Goal: Information Seeking & Learning: Learn about a topic

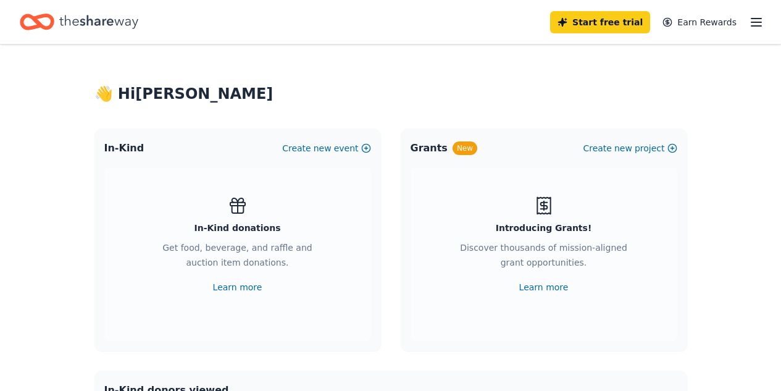
click at [749, 23] on icon "button" at bounding box center [756, 22] width 15 height 15
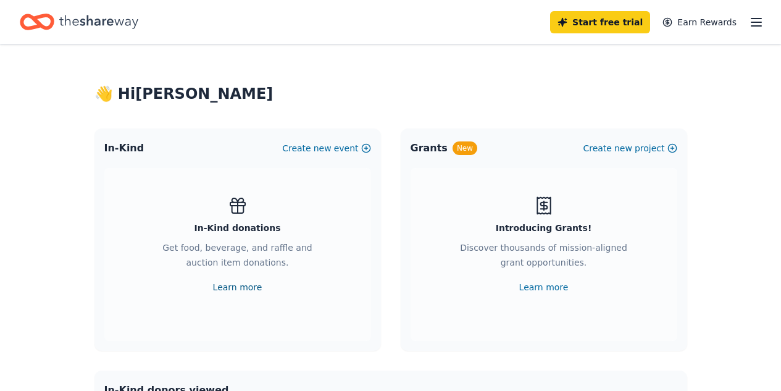
click at [222, 288] on link "Learn more" at bounding box center [237, 287] width 49 height 15
click at [96, 23] on icon "Home" at bounding box center [98, 21] width 79 height 25
click at [233, 285] on link "Learn more" at bounding box center [237, 287] width 49 height 15
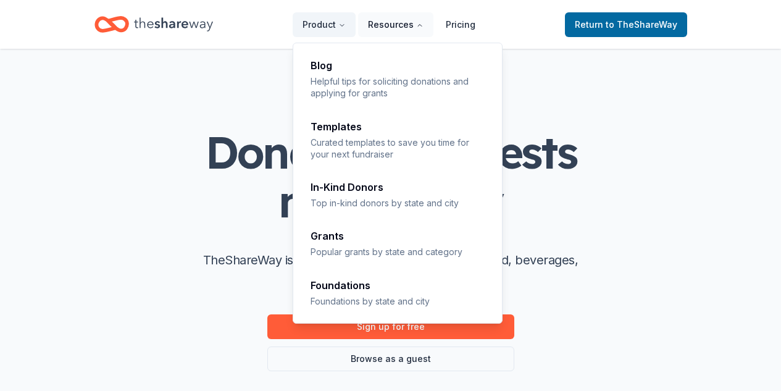
click at [414, 28] on button "Resources" at bounding box center [395, 24] width 75 height 25
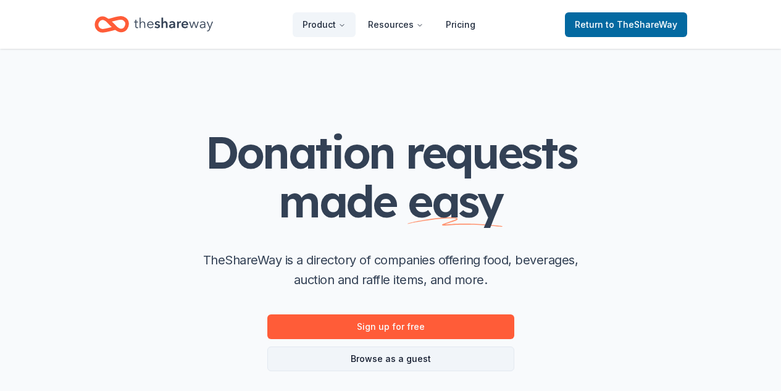
click at [411, 357] on link "Browse as a guest" at bounding box center [390, 359] width 247 height 25
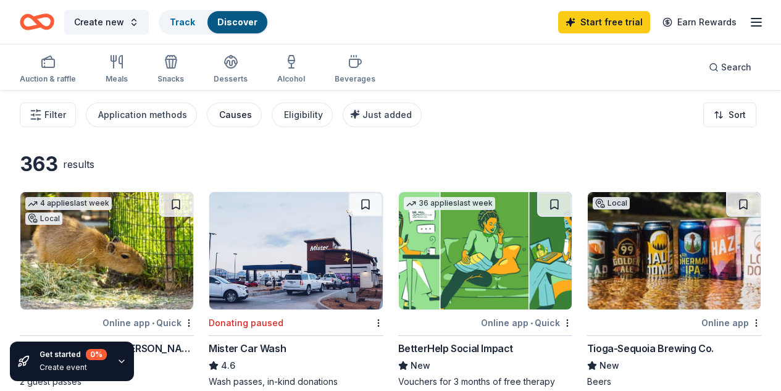
click at [230, 114] on div "Causes" at bounding box center [235, 114] width 33 height 15
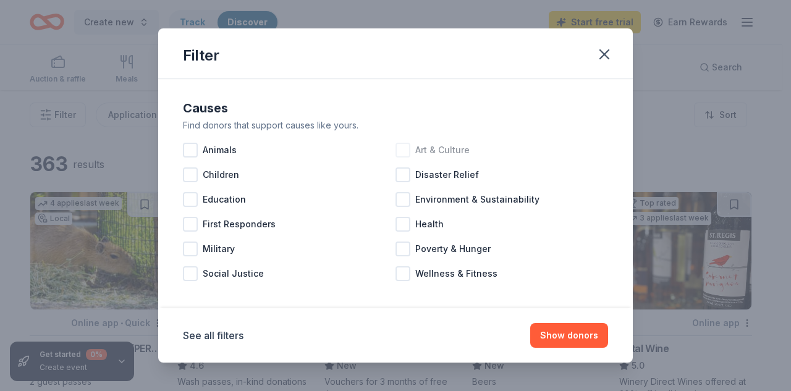
scroll to position [7, 0]
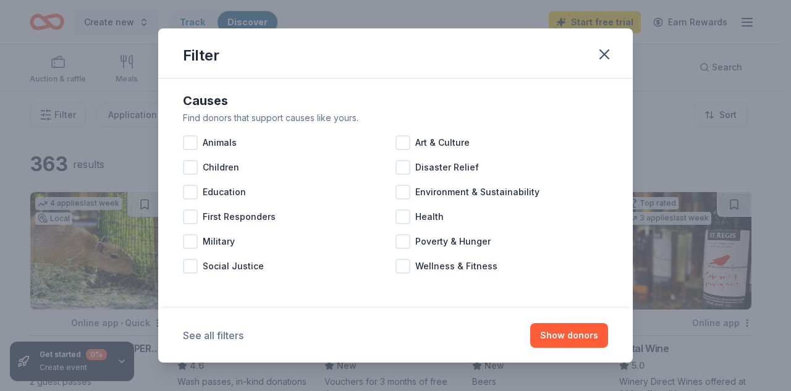
click at [230, 335] on button "See all filters" at bounding box center [213, 335] width 61 height 15
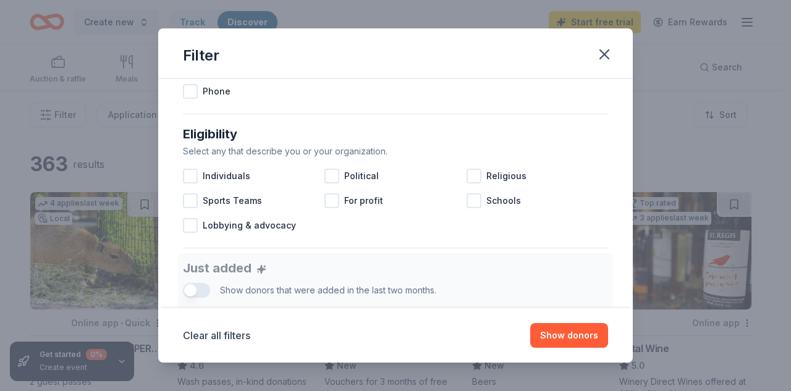
scroll to position [378, 0]
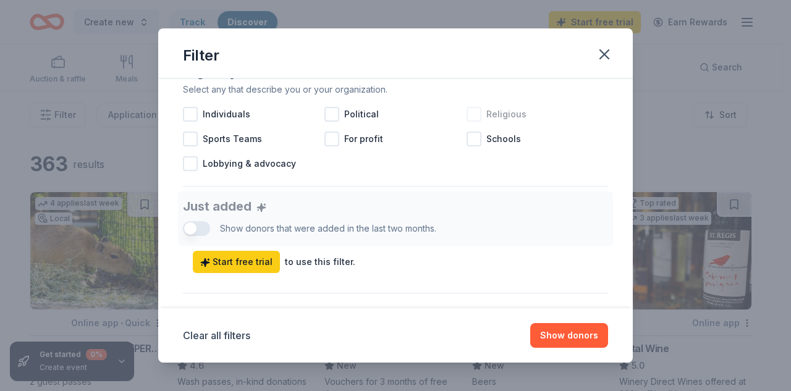
click at [468, 114] on div at bounding box center [473, 114] width 15 height 15
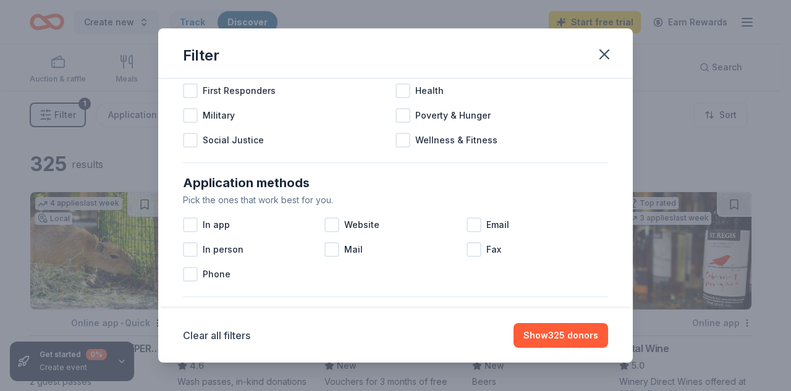
scroll to position [131, 0]
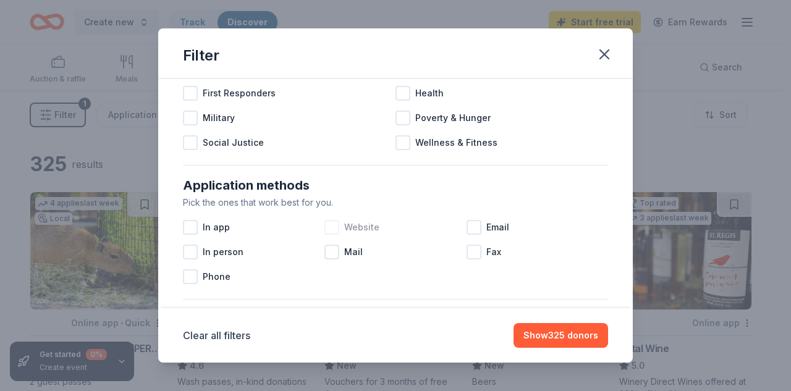
click at [334, 228] on div at bounding box center [331, 227] width 15 height 15
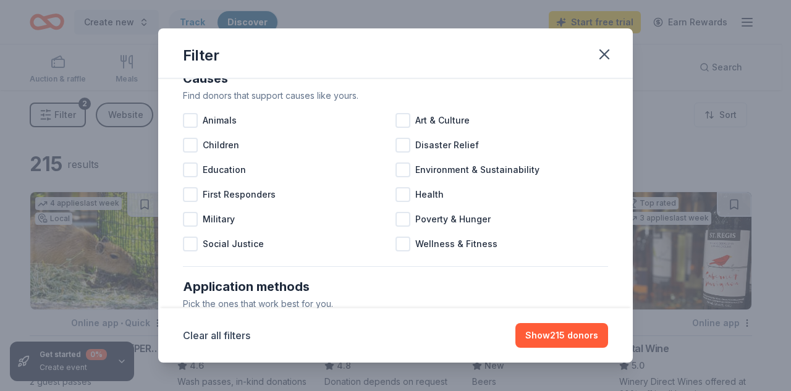
scroll to position [7, 0]
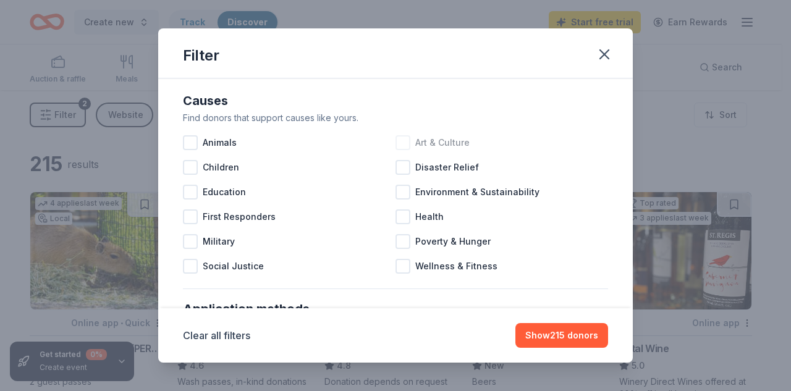
click at [400, 143] on div at bounding box center [402, 142] width 15 height 15
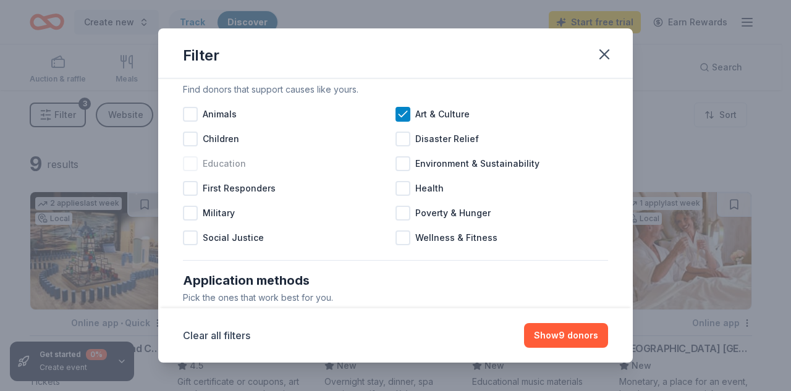
scroll to position [7, 0]
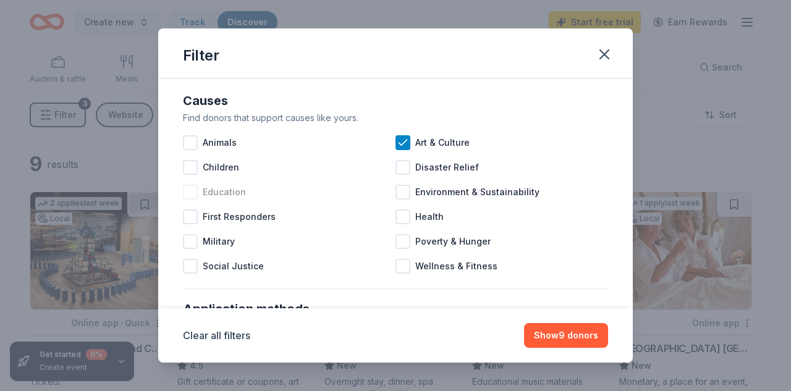
click at [189, 190] on div at bounding box center [190, 192] width 15 height 15
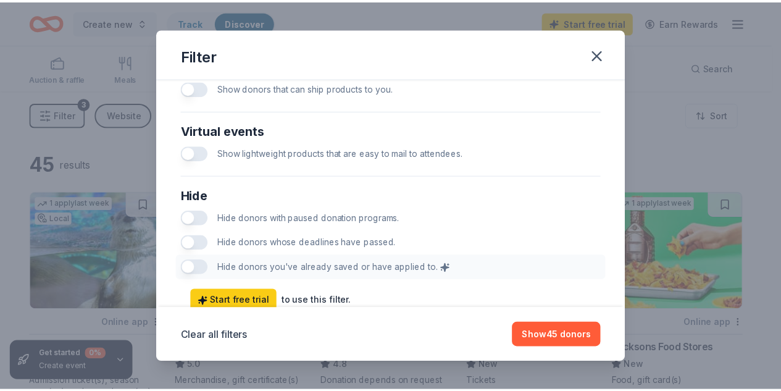
scroll to position [668, 0]
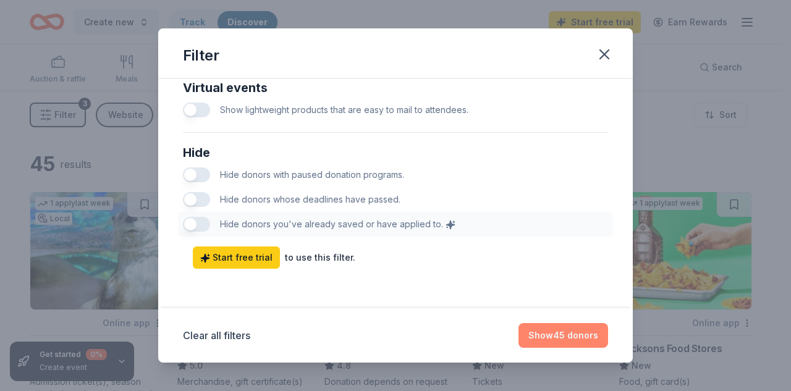
click at [542, 335] on button "Show 45 donors" at bounding box center [563, 335] width 90 height 25
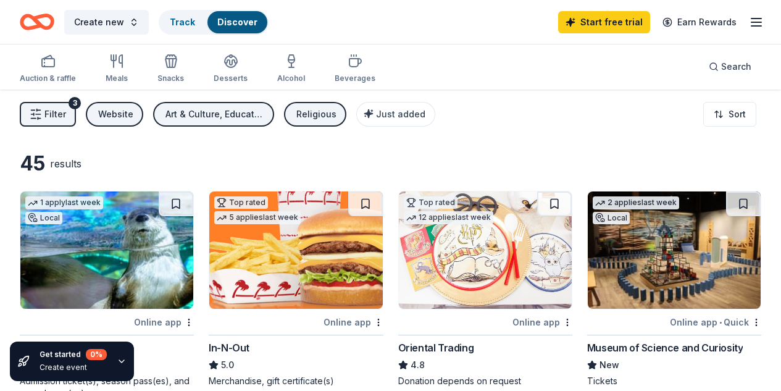
scroll to position [0, 0]
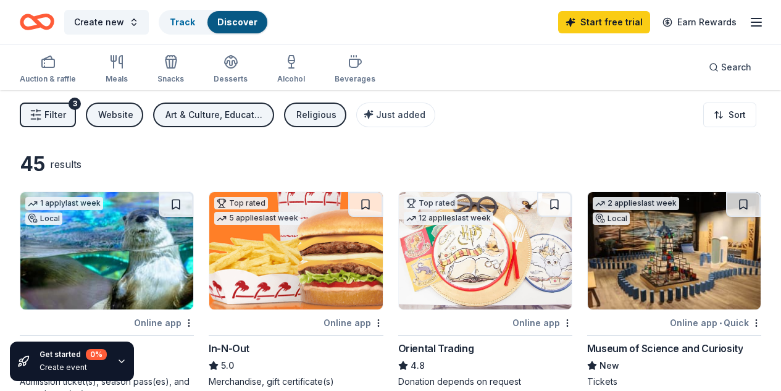
click at [749, 23] on icon "button" at bounding box center [756, 22] width 15 height 15
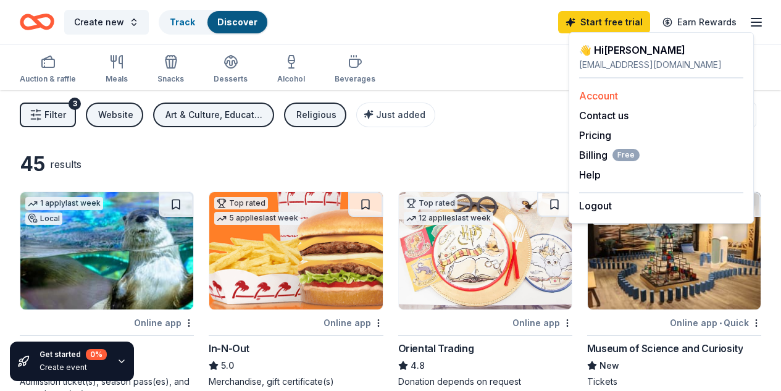
click at [613, 96] on link "Account" at bounding box center [598, 96] width 39 height 12
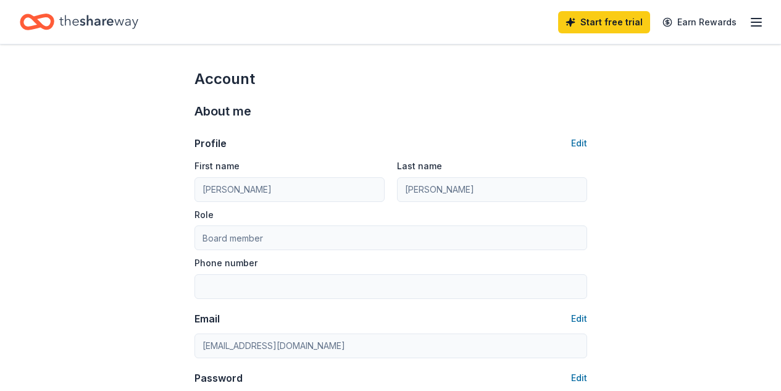
click at [101, 22] on icon "Home" at bounding box center [98, 21] width 79 height 25
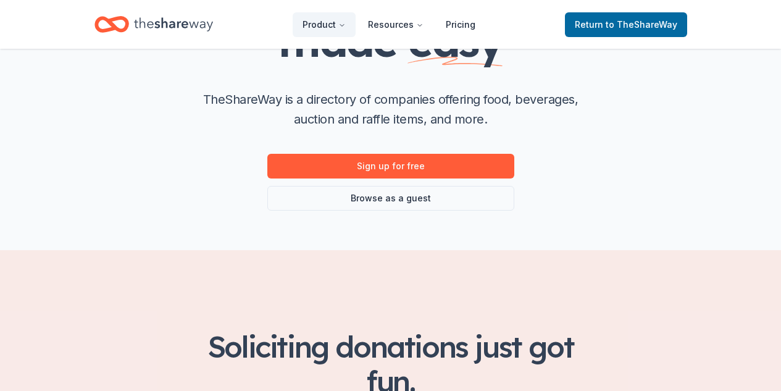
scroll to position [185, 0]
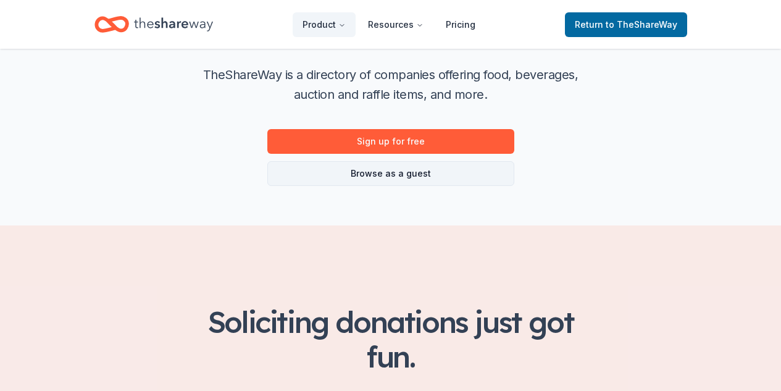
click at [443, 169] on link "Browse as a guest" at bounding box center [390, 173] width 247 height 25
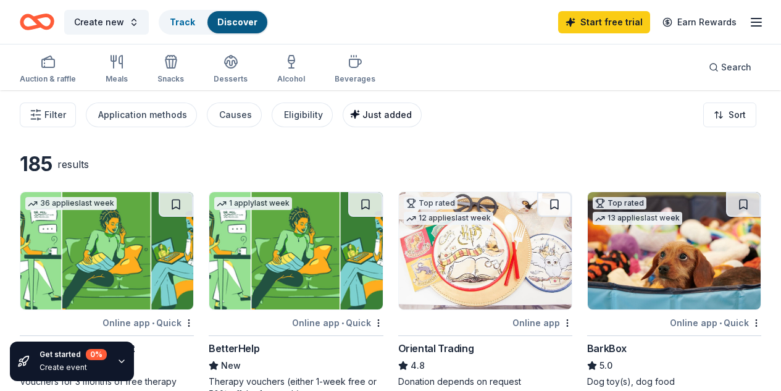
click at [384, 117] on span "Just added" at bounding box center [387, 114] width 49 height 11
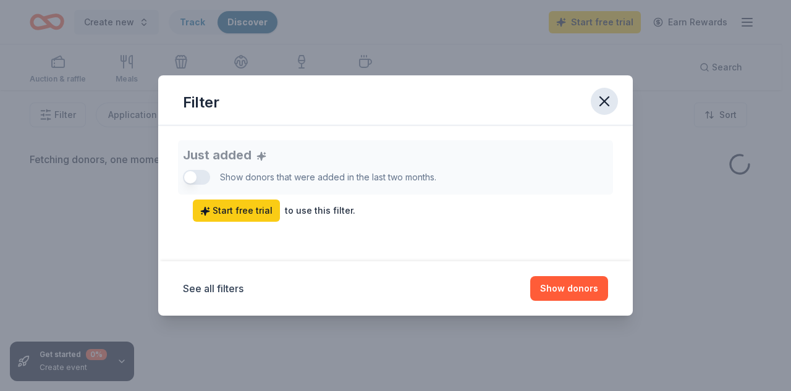
click at [605, 104] on icon "button" at bounding box center [603, 101] width 17 height 17
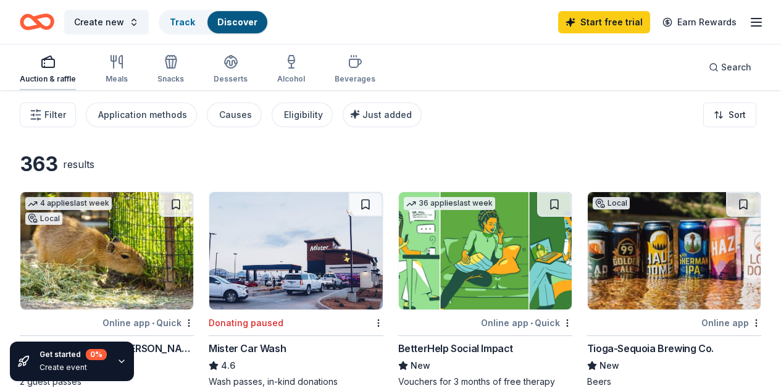
click at [76, 71] on div "Auction & raffle" at bounding box center [48, 69] width 56 height 30
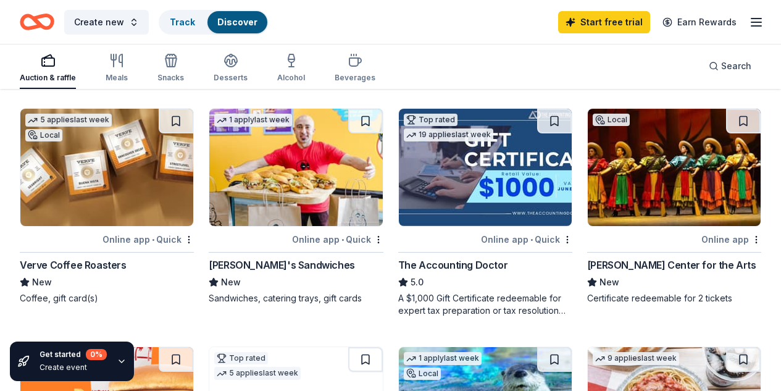
scroll to position [803, 0]
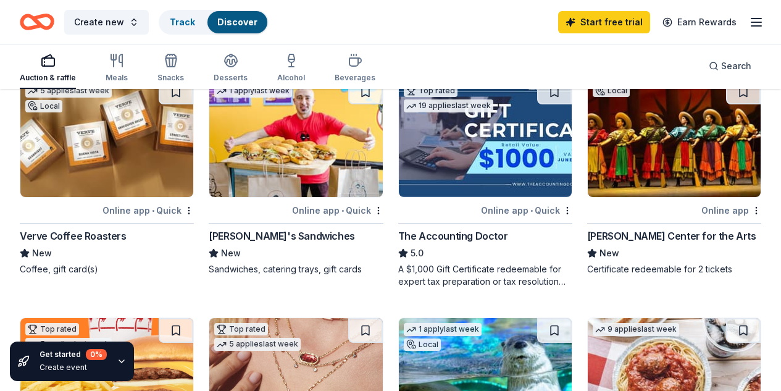
click at [193, 318] on img at bounding box center [106, 376] width 173 height 117
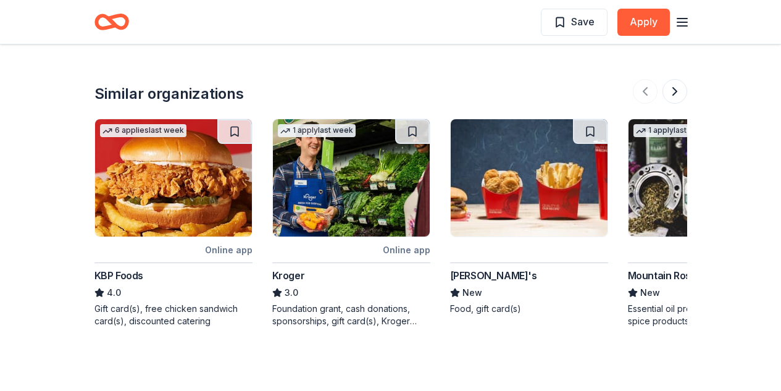
scroll to position [1596, 0]
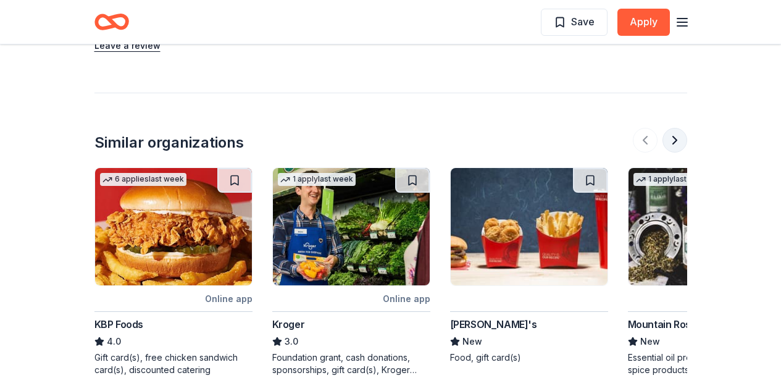
click at [676, 128] on button at bounding box center [675, 140] width 25 height 25
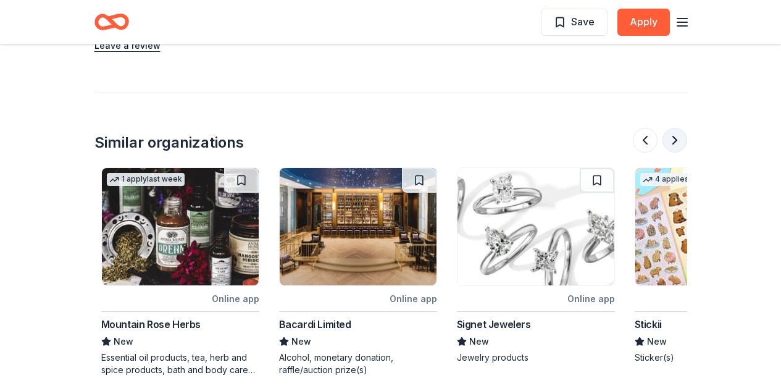
scroll to position [0, 534]
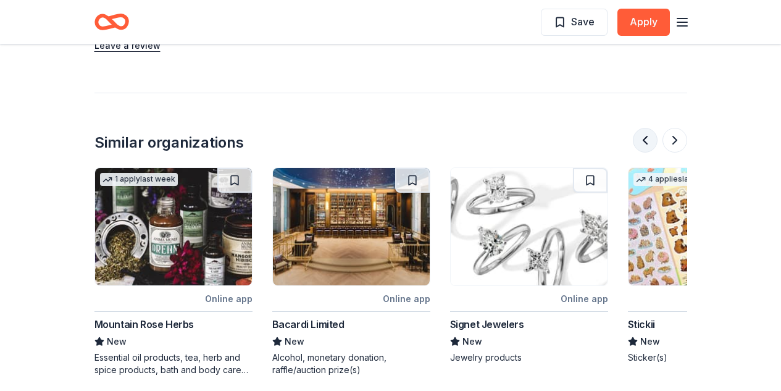
click at [647, 128] on button at bounding box center [645, 140] width 25 height 25
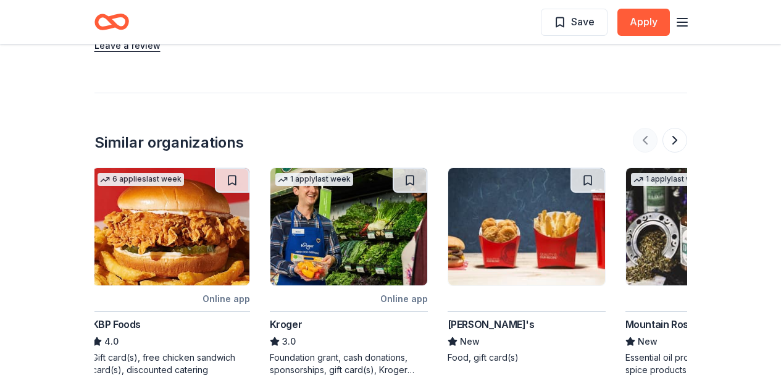
scroll to position [0, 0]
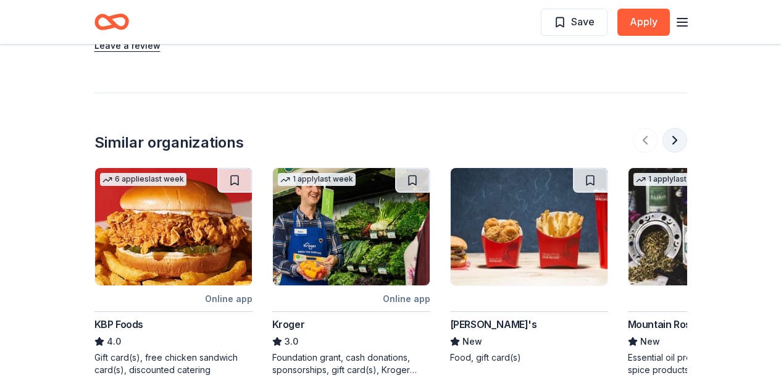
click at [673, 128] on button at bounding box center [675, 140] width 25 height 25
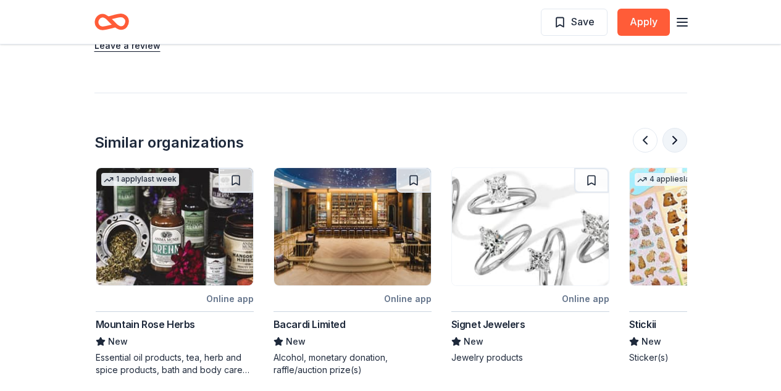
scroll to position [0, 534]
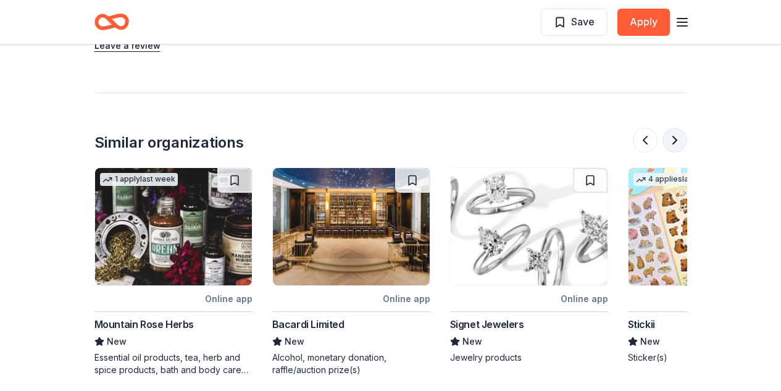
click at [673, 128] on button at bounding box center [675, 140] width 25 height 25
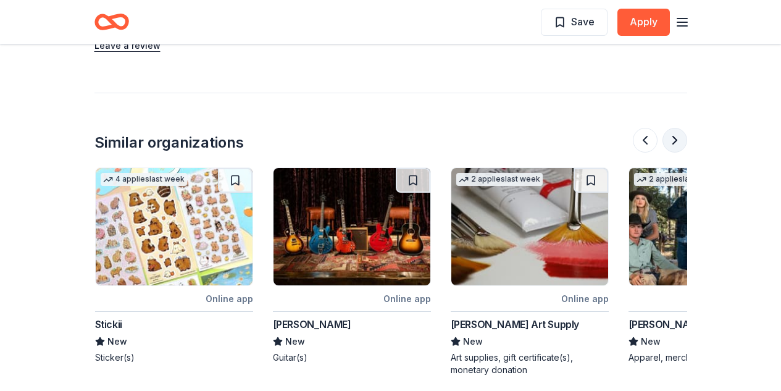
scroll to position [0, 1067]
click at [673, 128] on button at bounding box center [675, 140] width 25 height 25
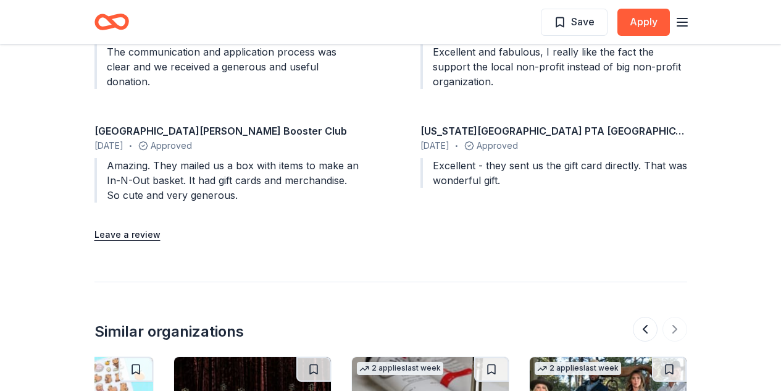
scroll to position [1349, 0]
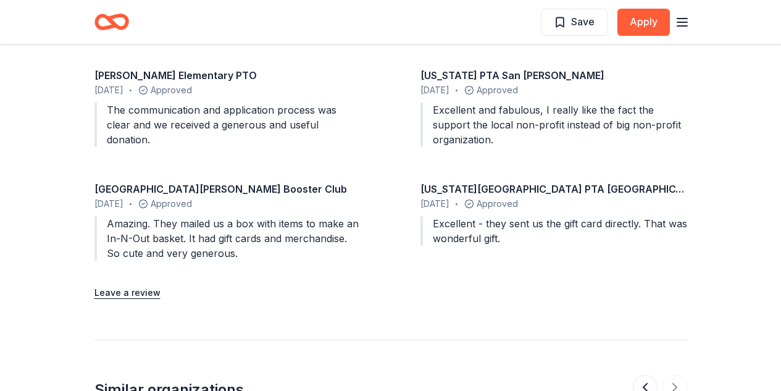
click at [685, 21] on icon "button" at bounding box center [682, 22] width 15 height 15
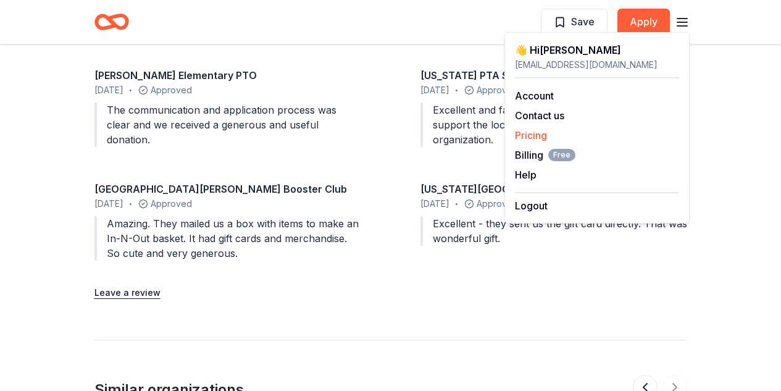
click at [539, 135] on link "Pricing" at bounding box center [531, 135] width 32 height 12
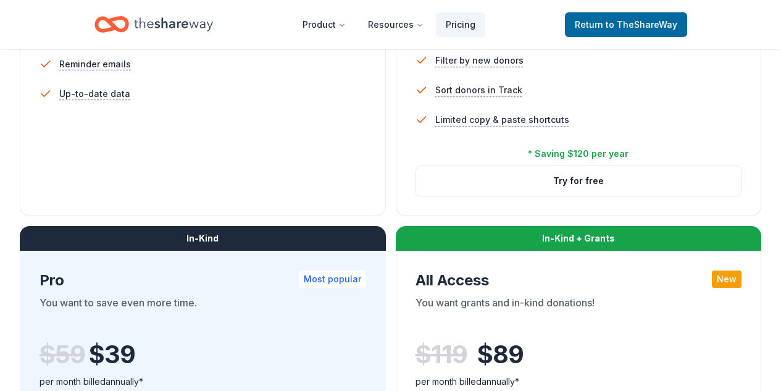
scroll to position [494, 0]
